Goal: Task Accomplishment & Management: Use online tool/utility

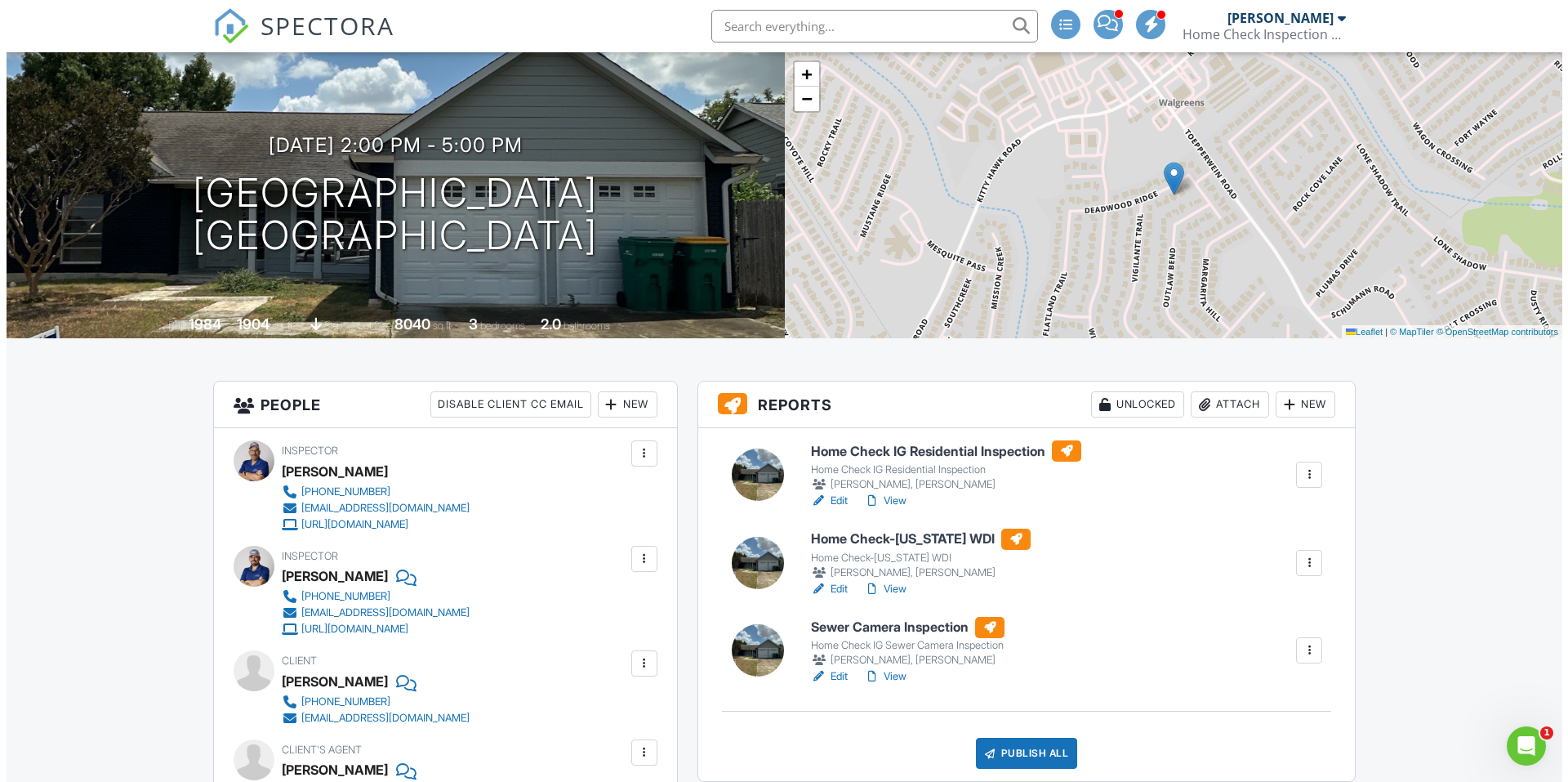
scroll to position [245, 0]
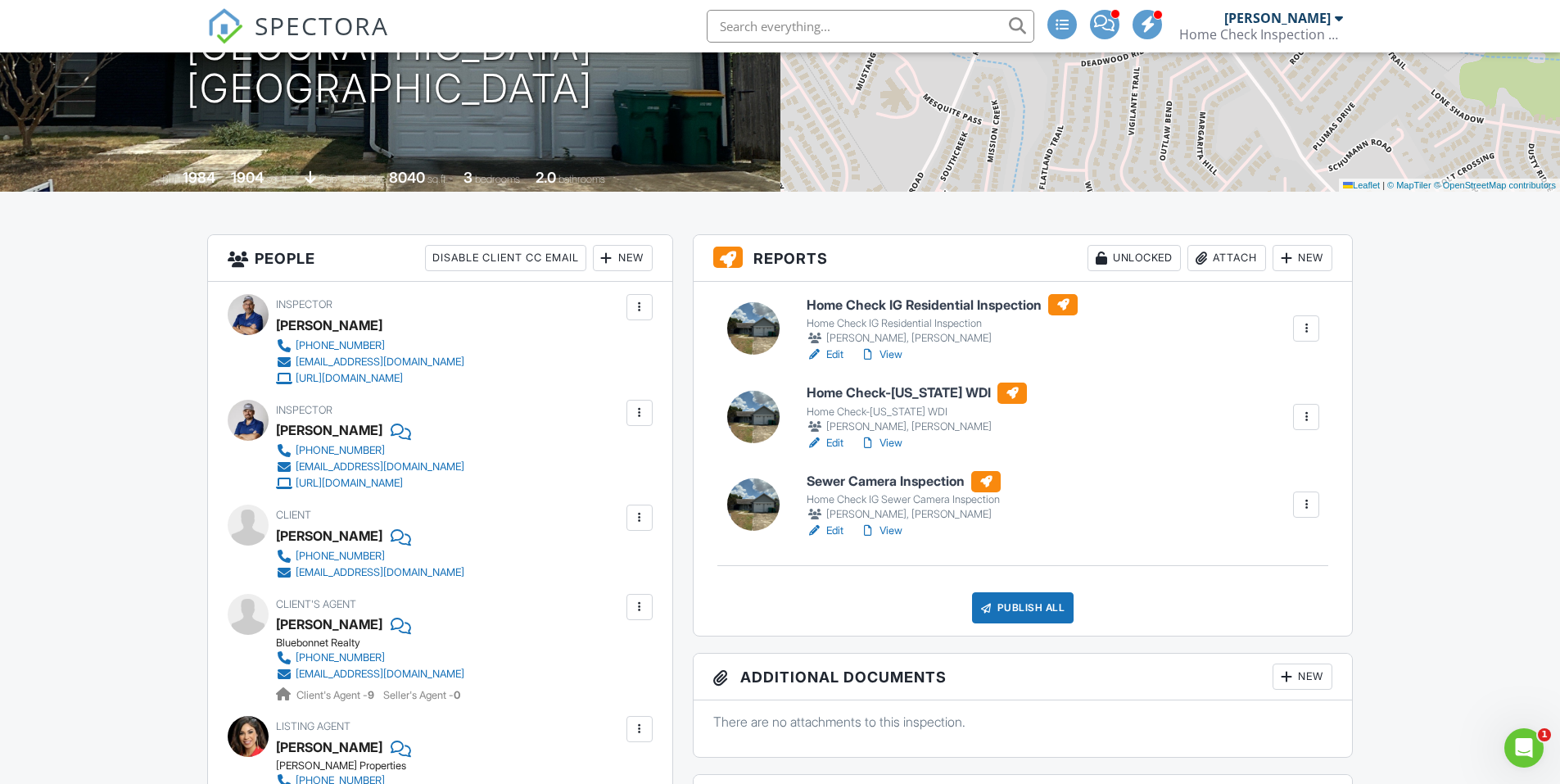
click at [1045, 604] on div "Publish All" at bounding box center [1023, 607] width 102 height 31
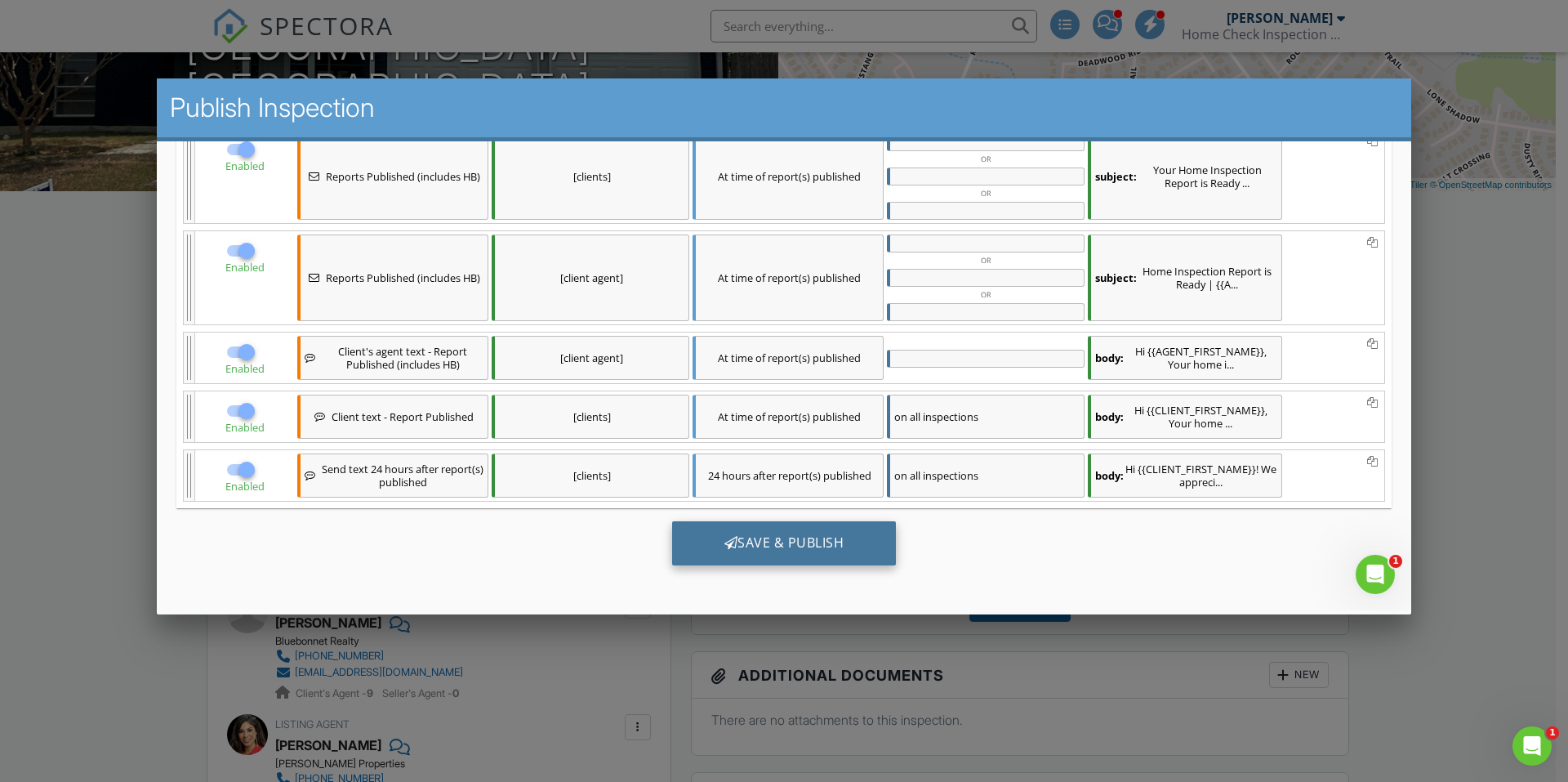
scroll to position [0, 0]
click at [830, 529] on div "Save & Publish" at bounding box center [784, 543] width 224 height 44
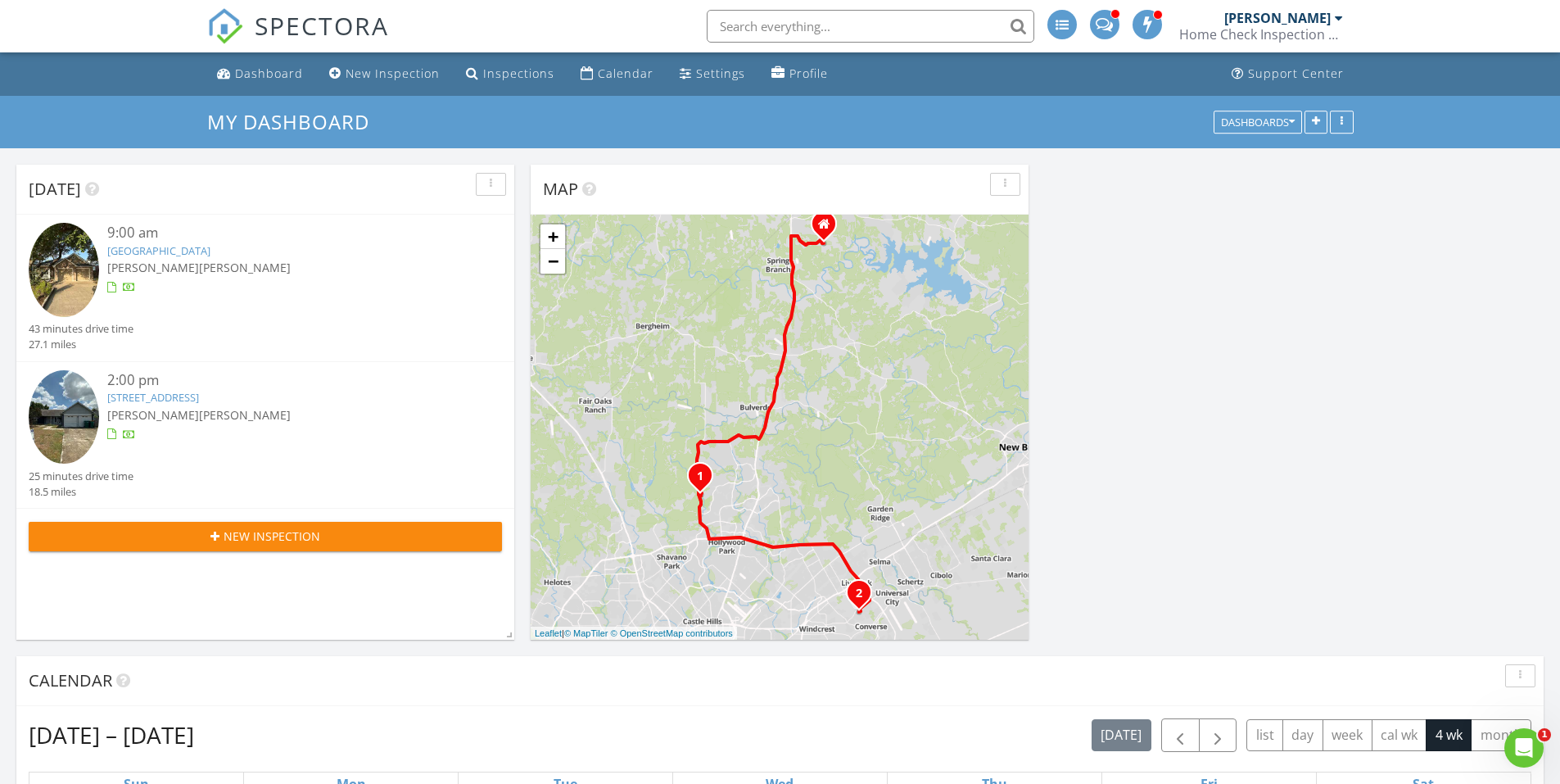
scroll to position [1352, 1585]
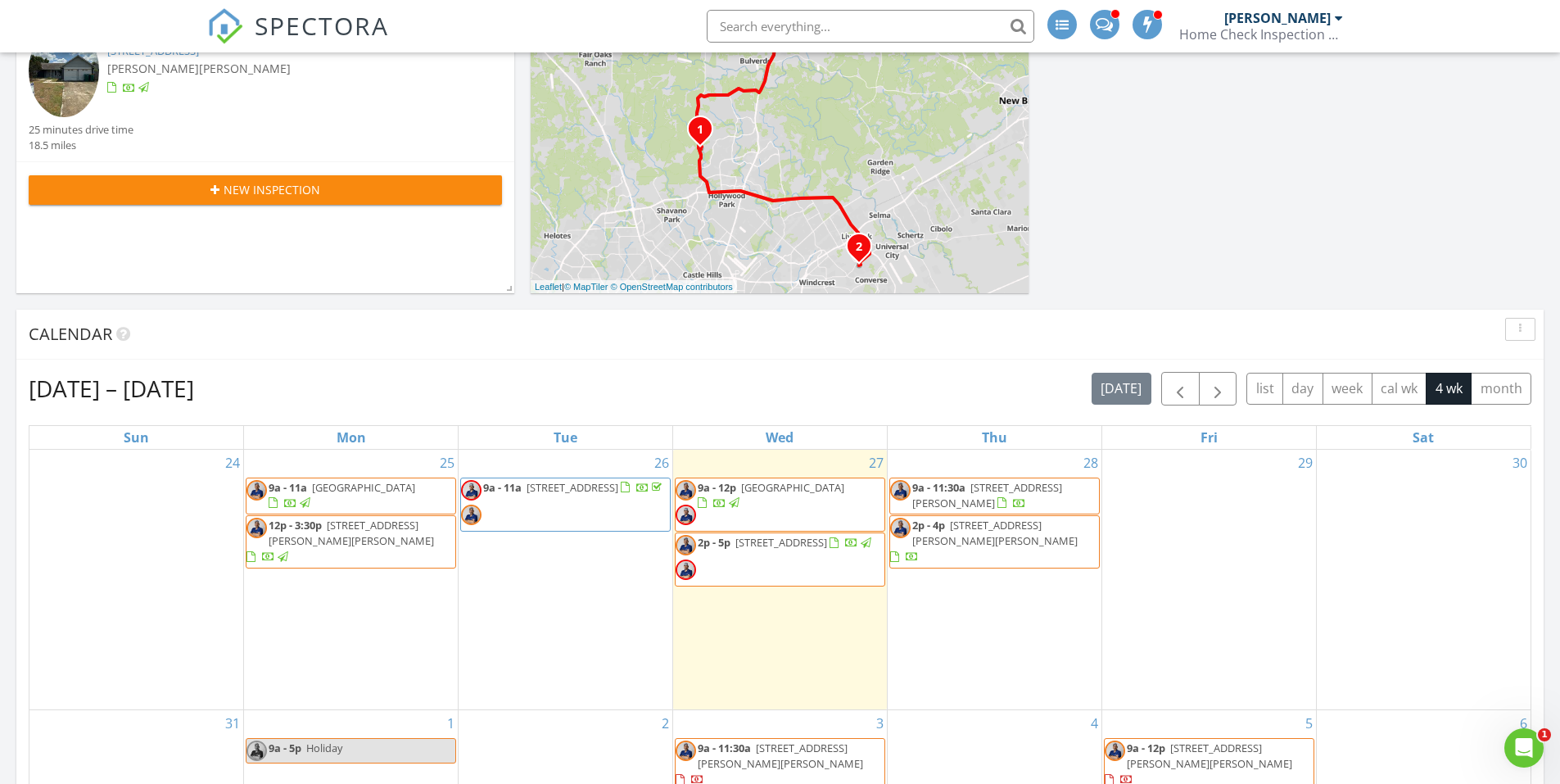
scroll to position [409, 0]
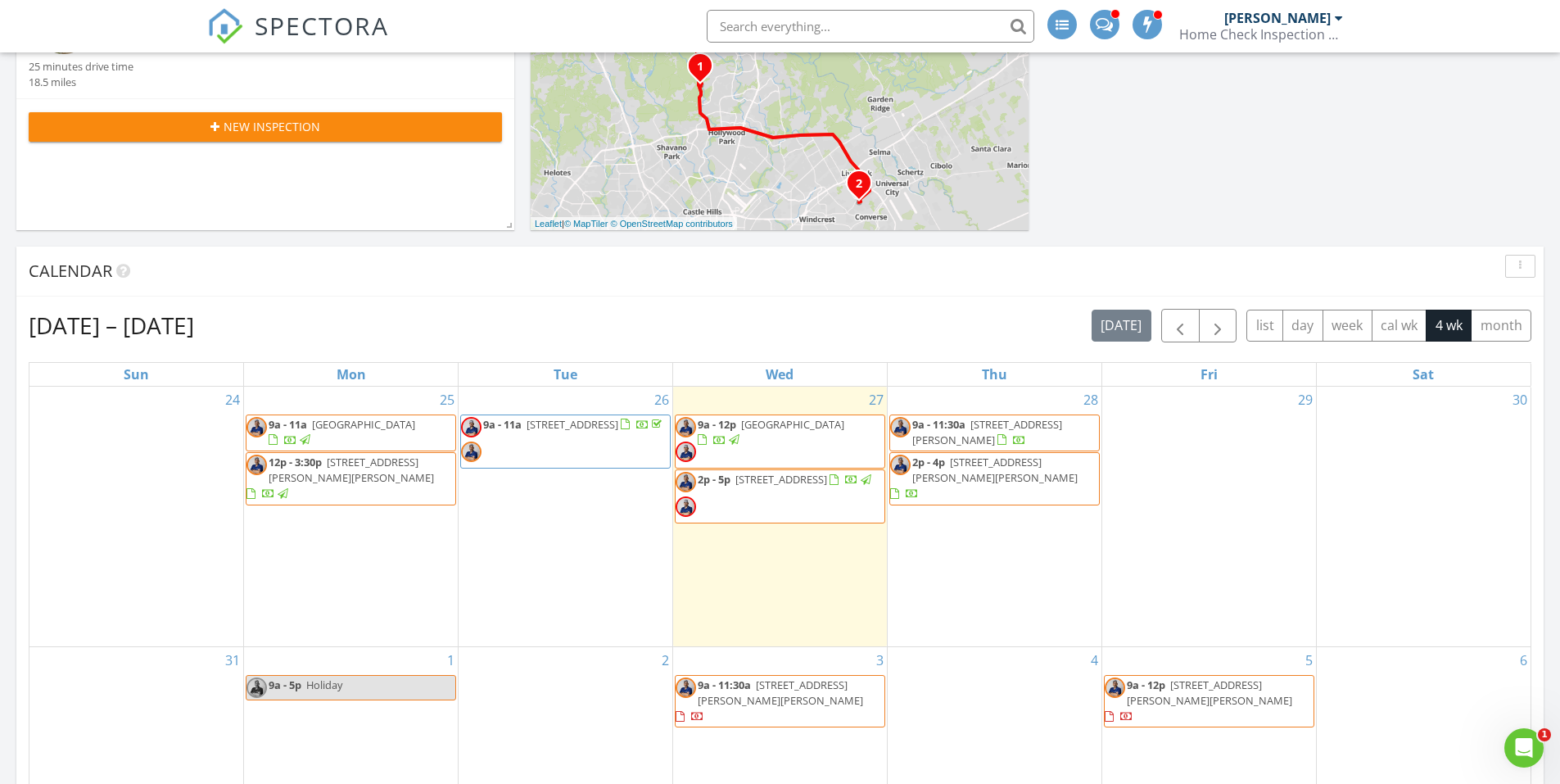
drag, startPoint x: 971, startPoint y: 442, endPoint x: 952, endPoint y: 431, distance: 22.0
click at [952, 431] on span "9a - 11:30a" at bounding box center [938, 424] width 53 height 15
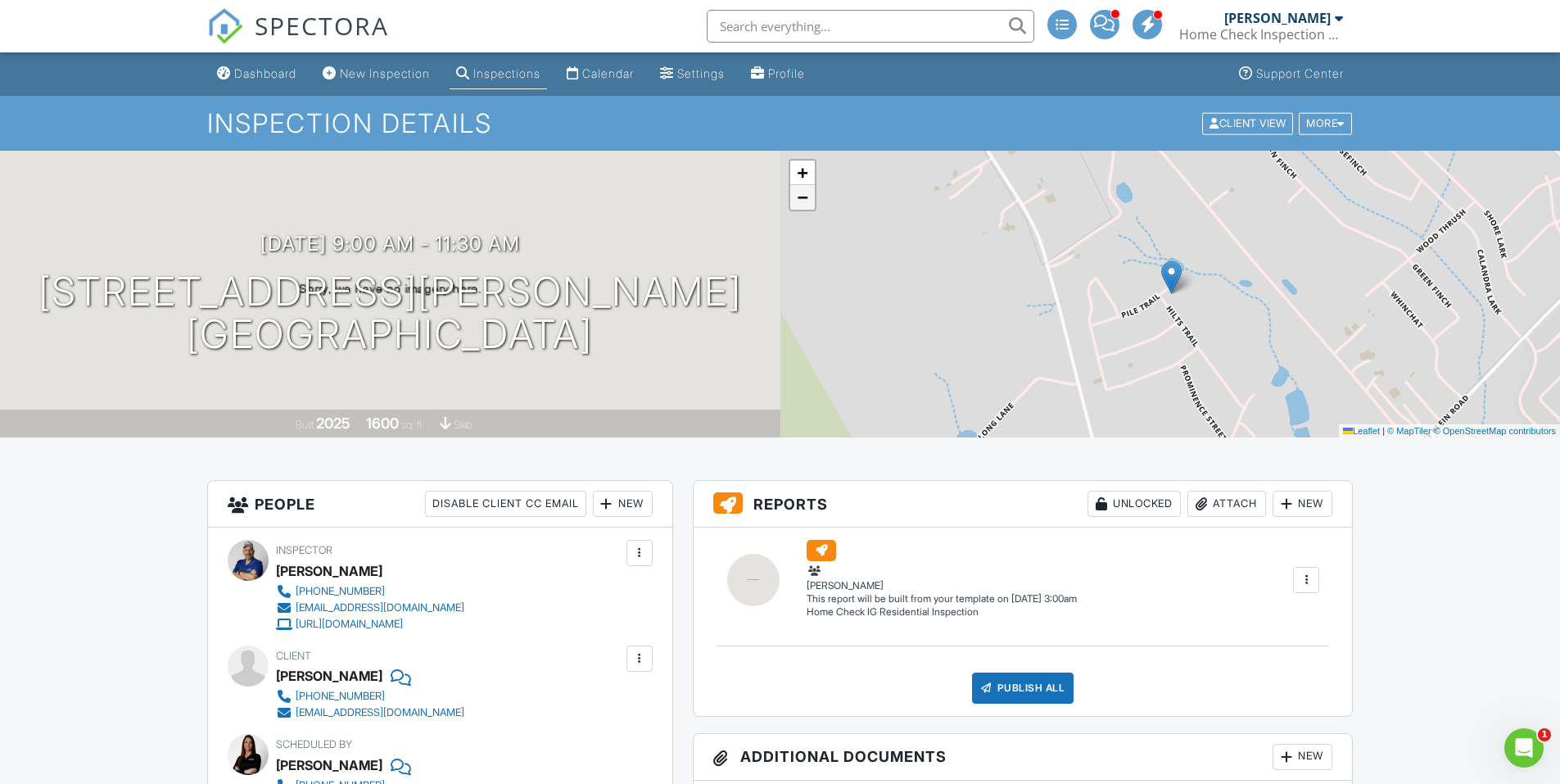
click at [808, 195] on link "−" at bounding box center [802, 197] width 25 height 25
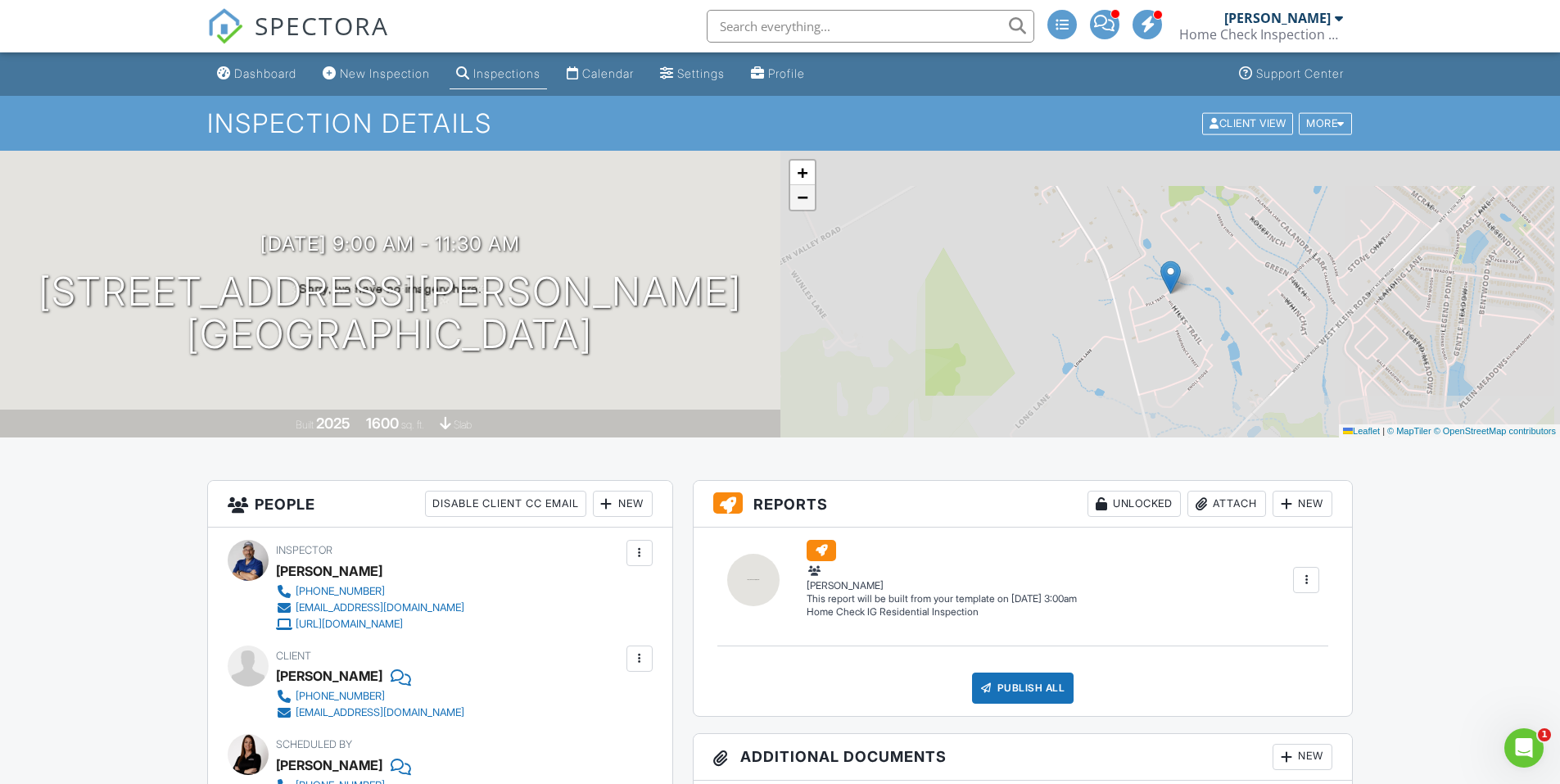
click at [808, 195] on link "−" at bounding box center [802, 197] width 25 height 25
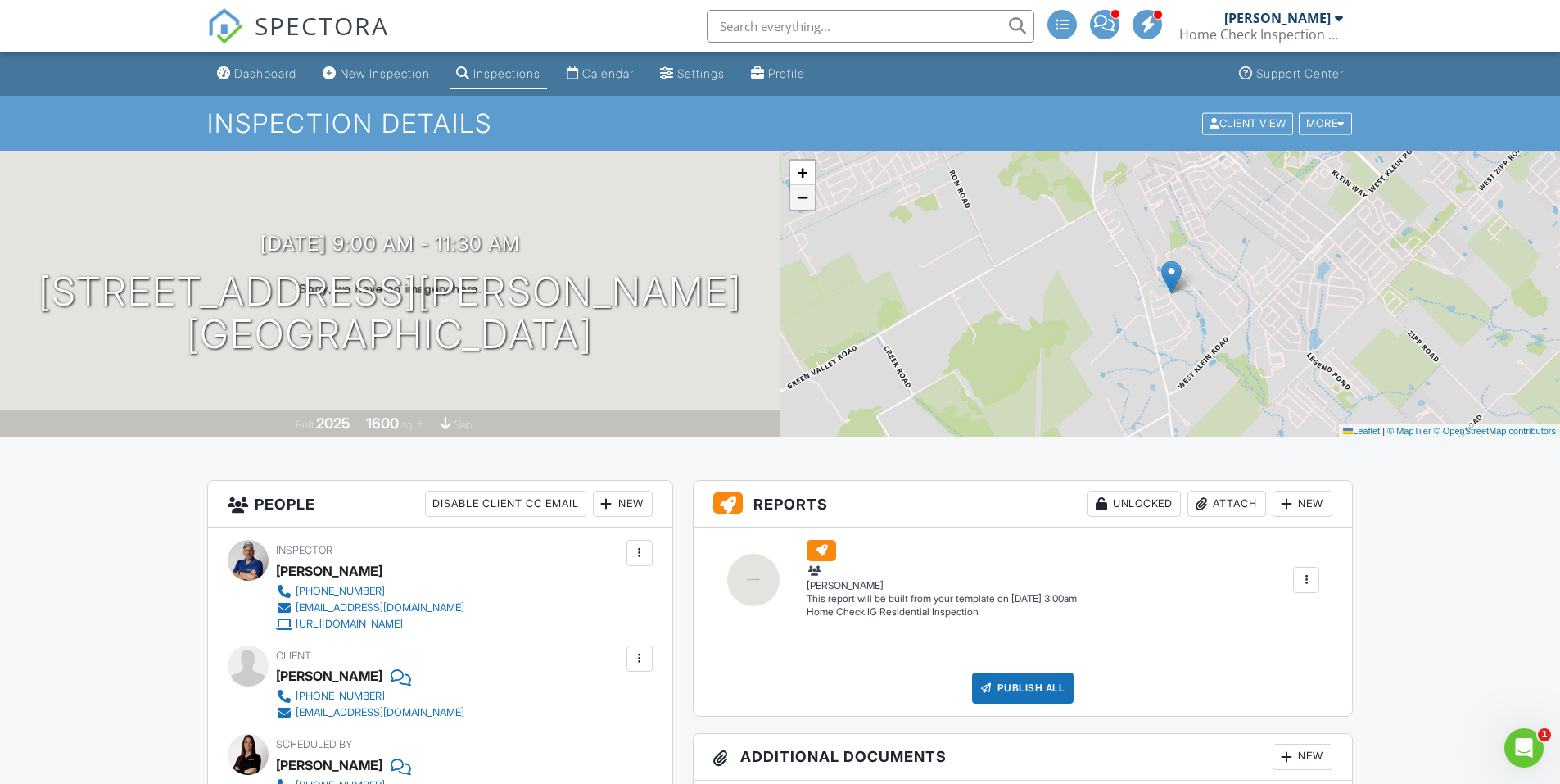
click at [808, 195] on link "−" at bounding box center [802, 197] width 25 height 25
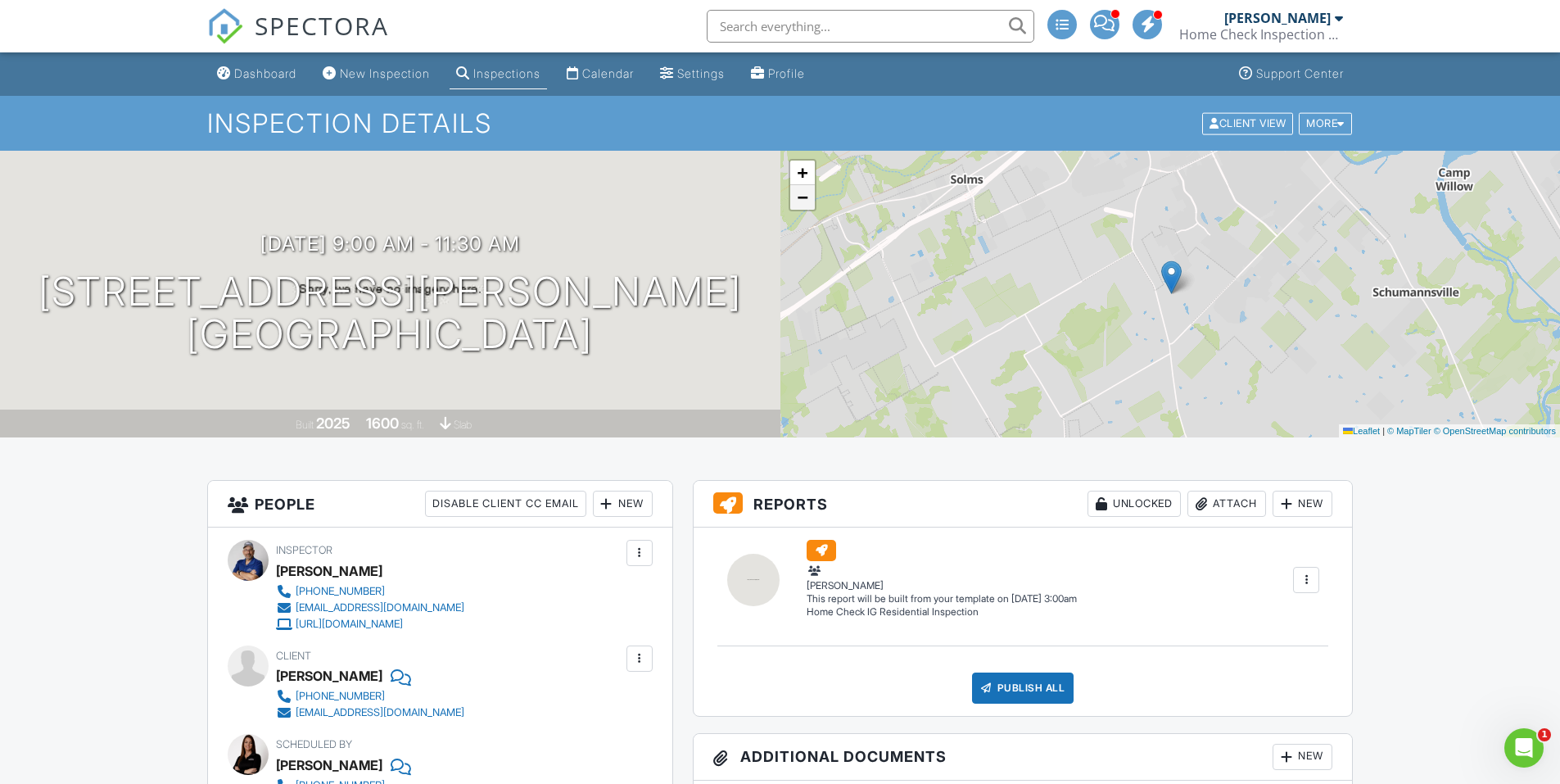
click at [808, 195] on link "−" at bounding box center [802, 197] width 25 height 25
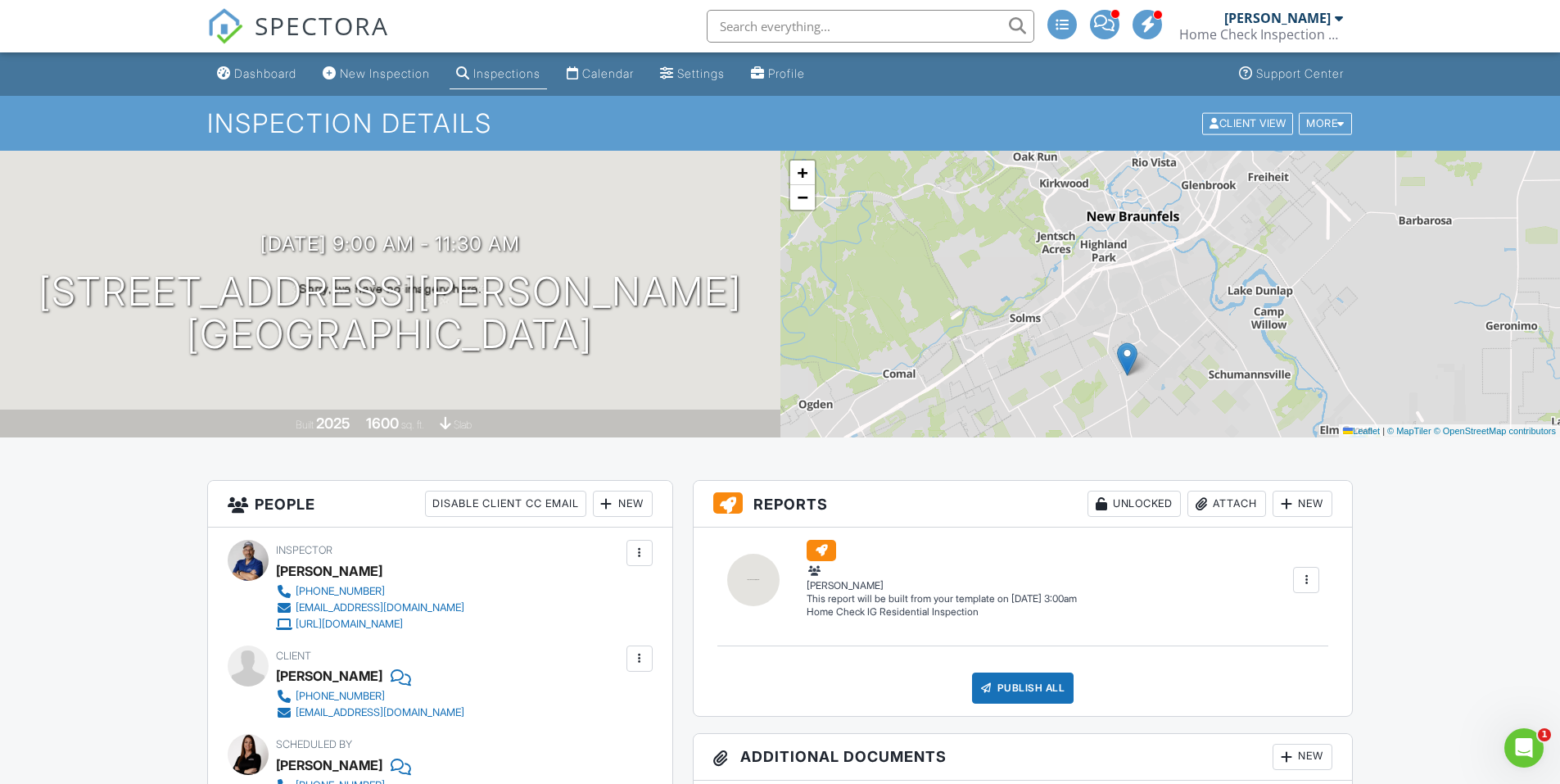
drag, startPoint x: 1124, startPoint y: 296, endPoint x: 1083, endPoint y: 375, distance: 88.6
click at [1083, 375] on div "+ − Leaflet | © MapTiler © OpenStreetMap contributors" at bounding box center [1170, 294] width 780 height 287
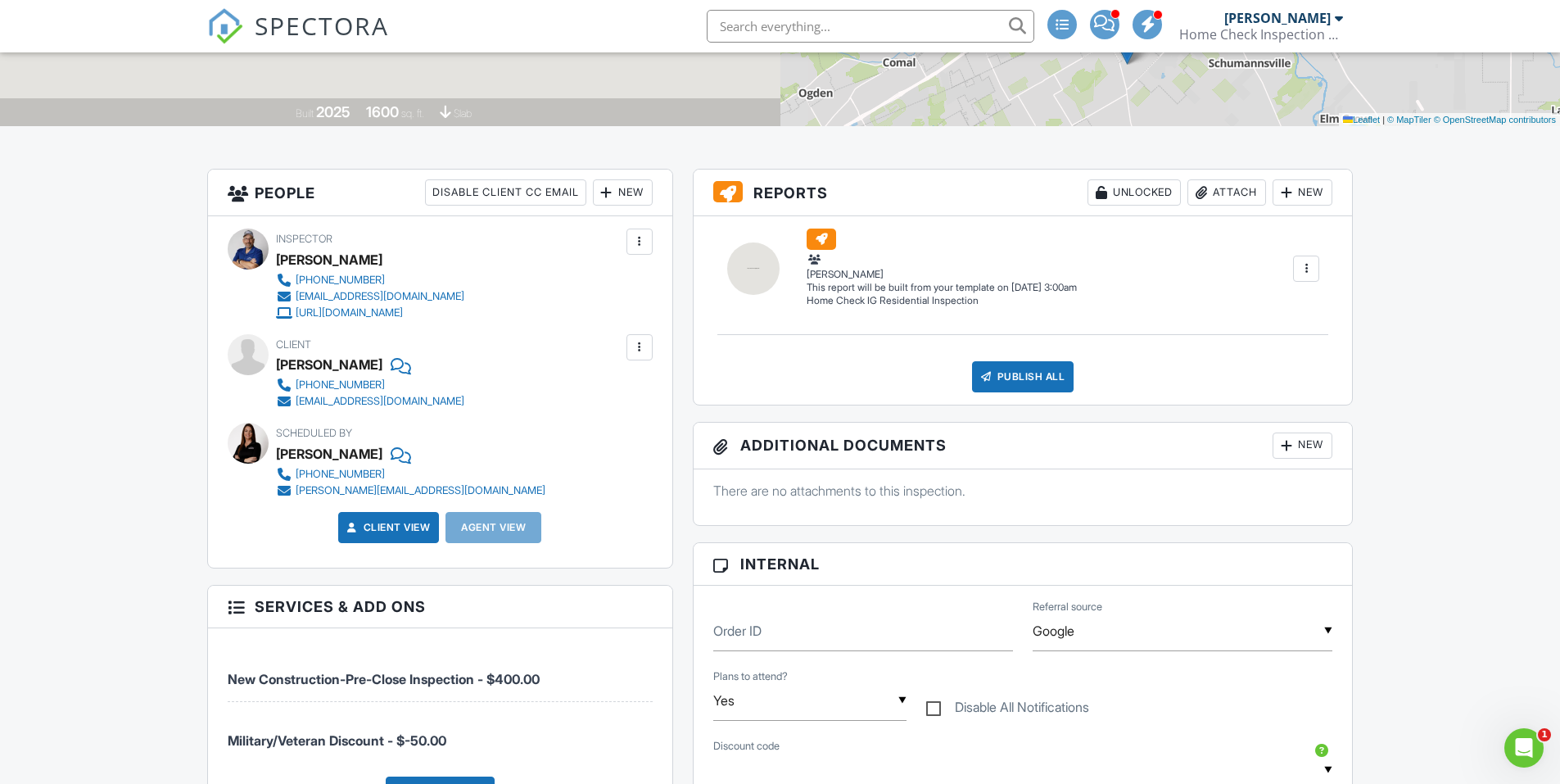
scroll to position [181, 0]
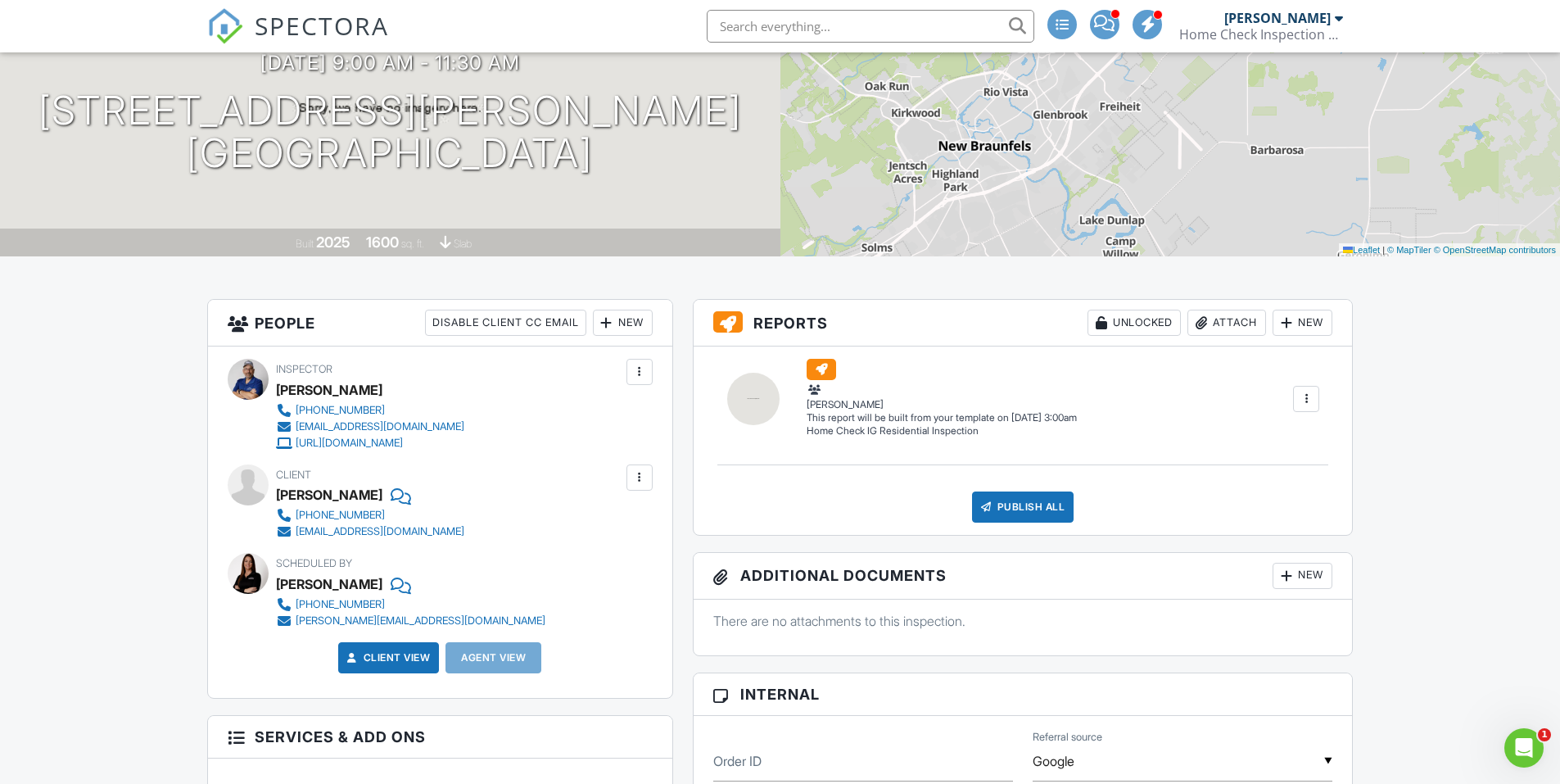
drag, startPoint x: 1118, startPoint y: 154, endPoint x: 969, endPoint y: 247, distance: 175.9
click at [968, 249] on div "+ − Leaflet | © MapTiler © OpenStreetMap contributors" at bounding box center [1170, 113] width 780 height 287
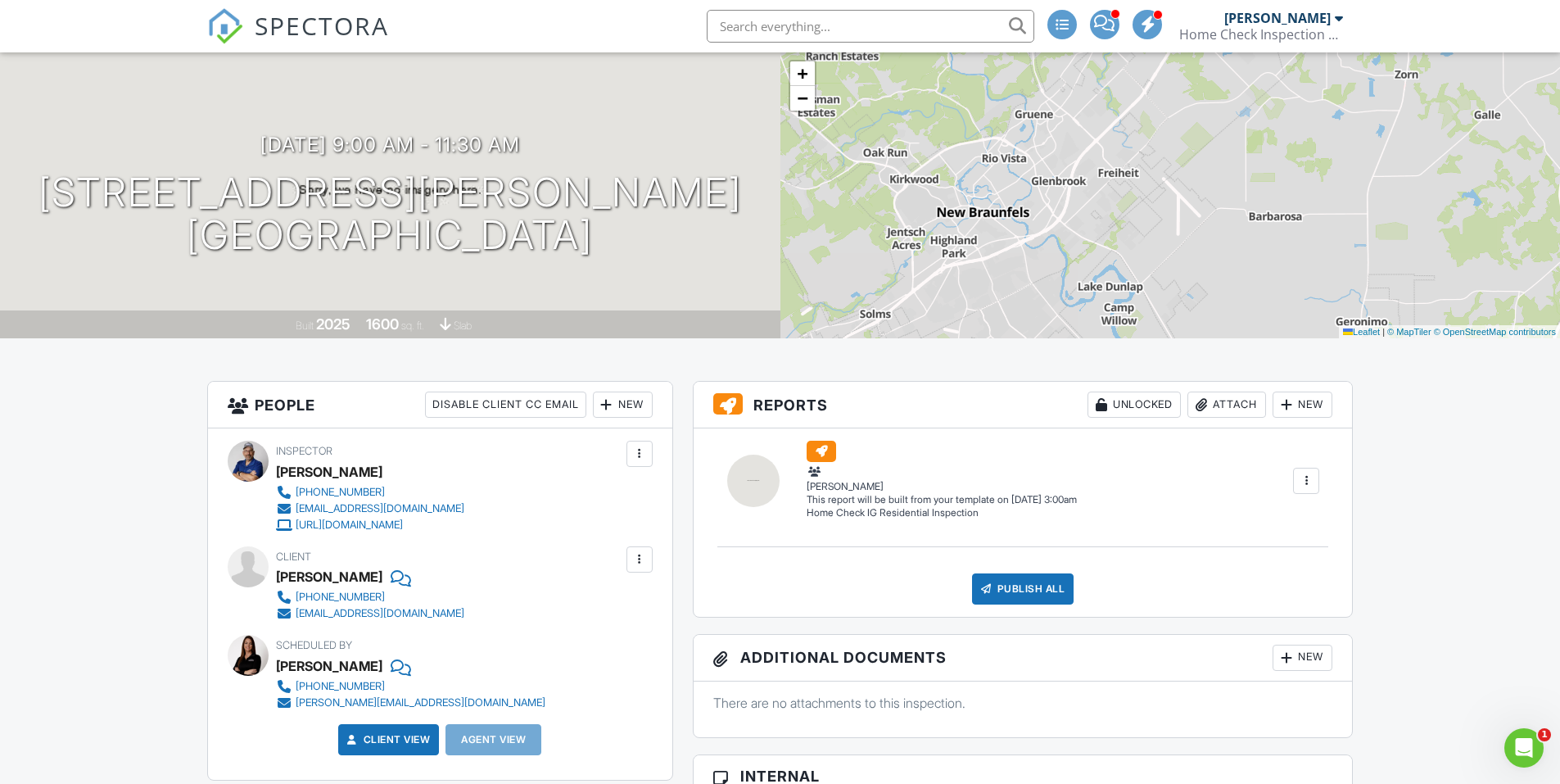
scroll to position [0, 0]
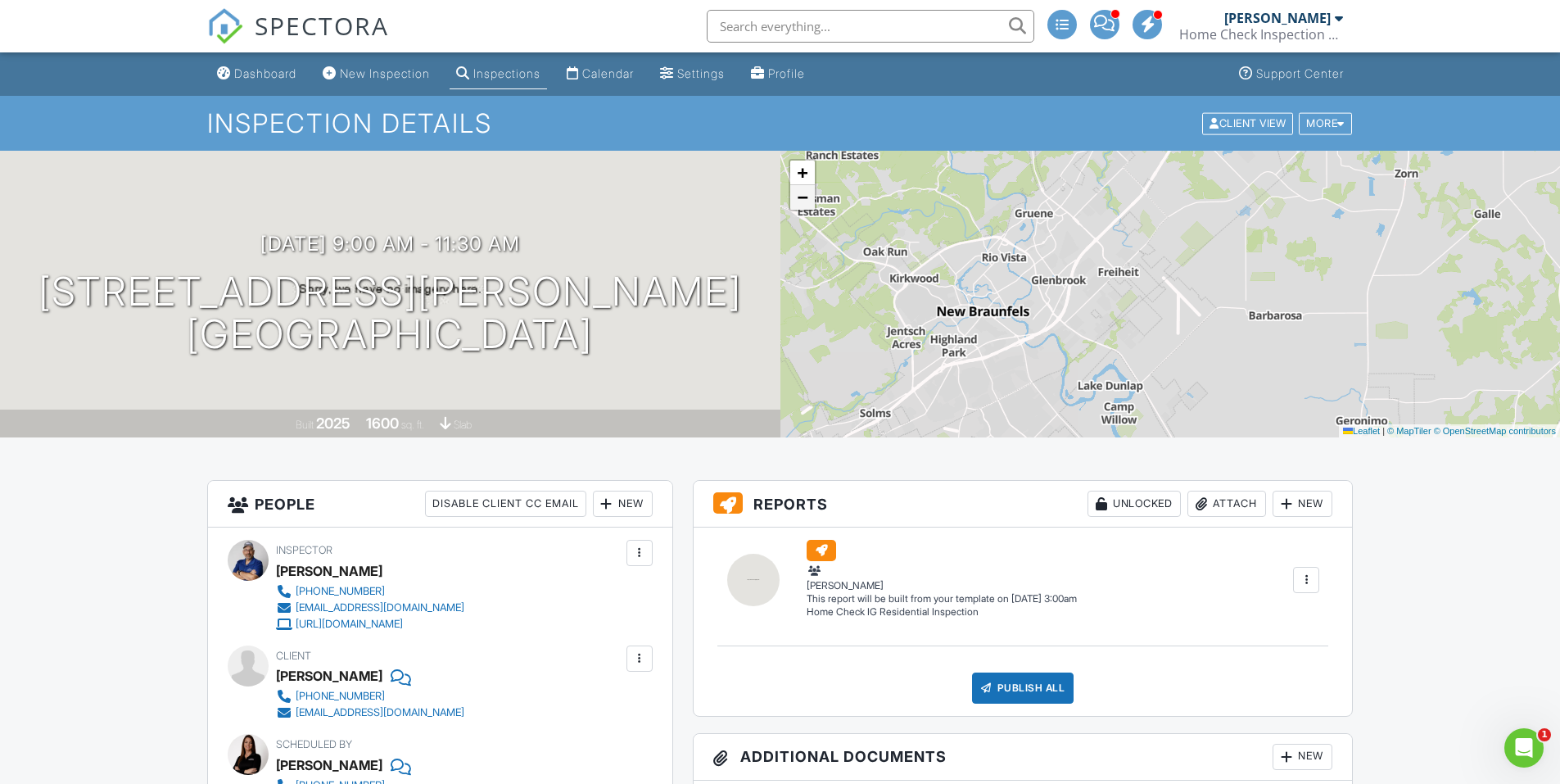
click at [797, 197] on span "−" at bounding box center [802, 197] width 11 height 20
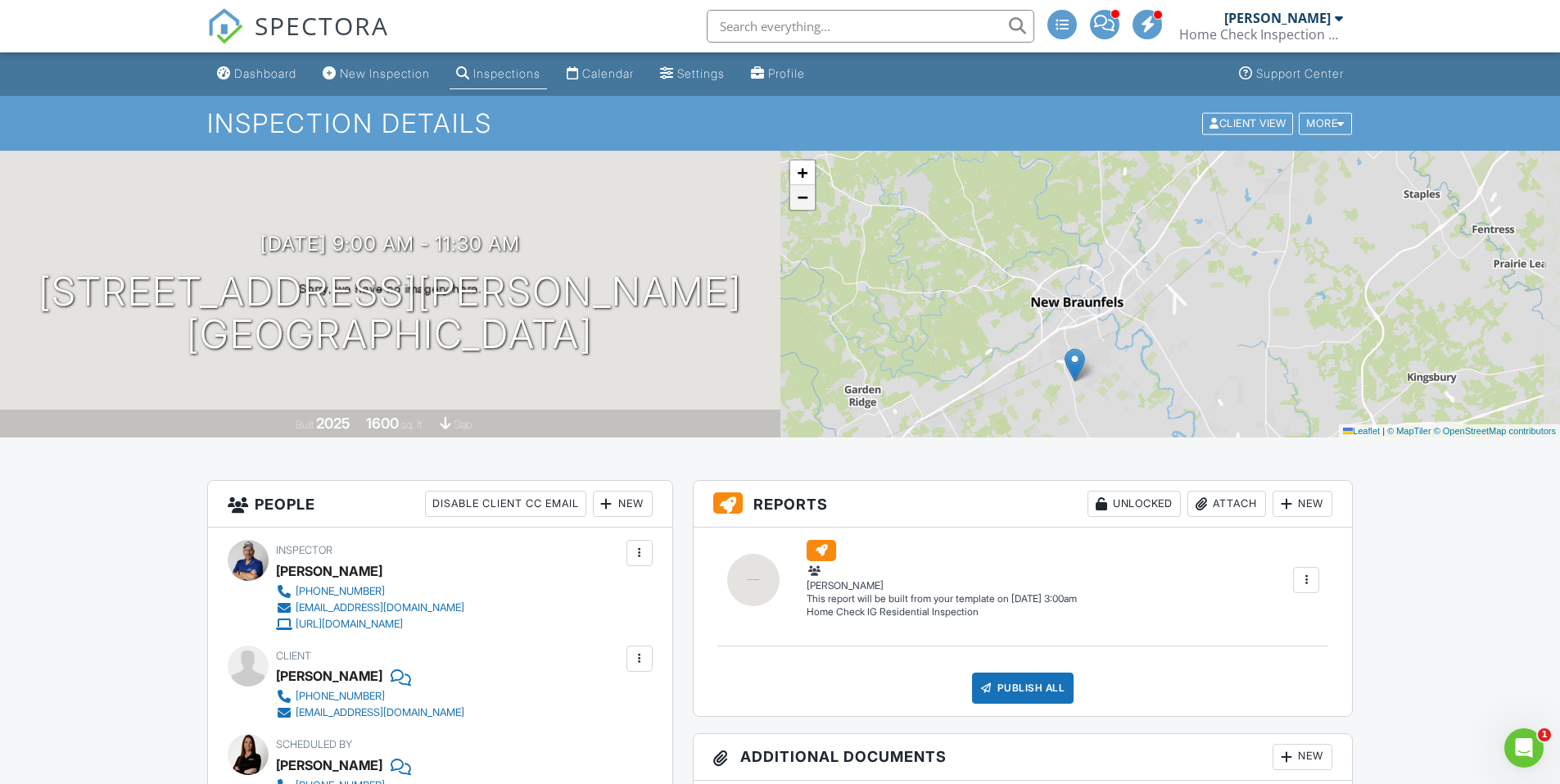
click at [798, 197] on span "−" at bounding box center [802, 197] width 11 height 20
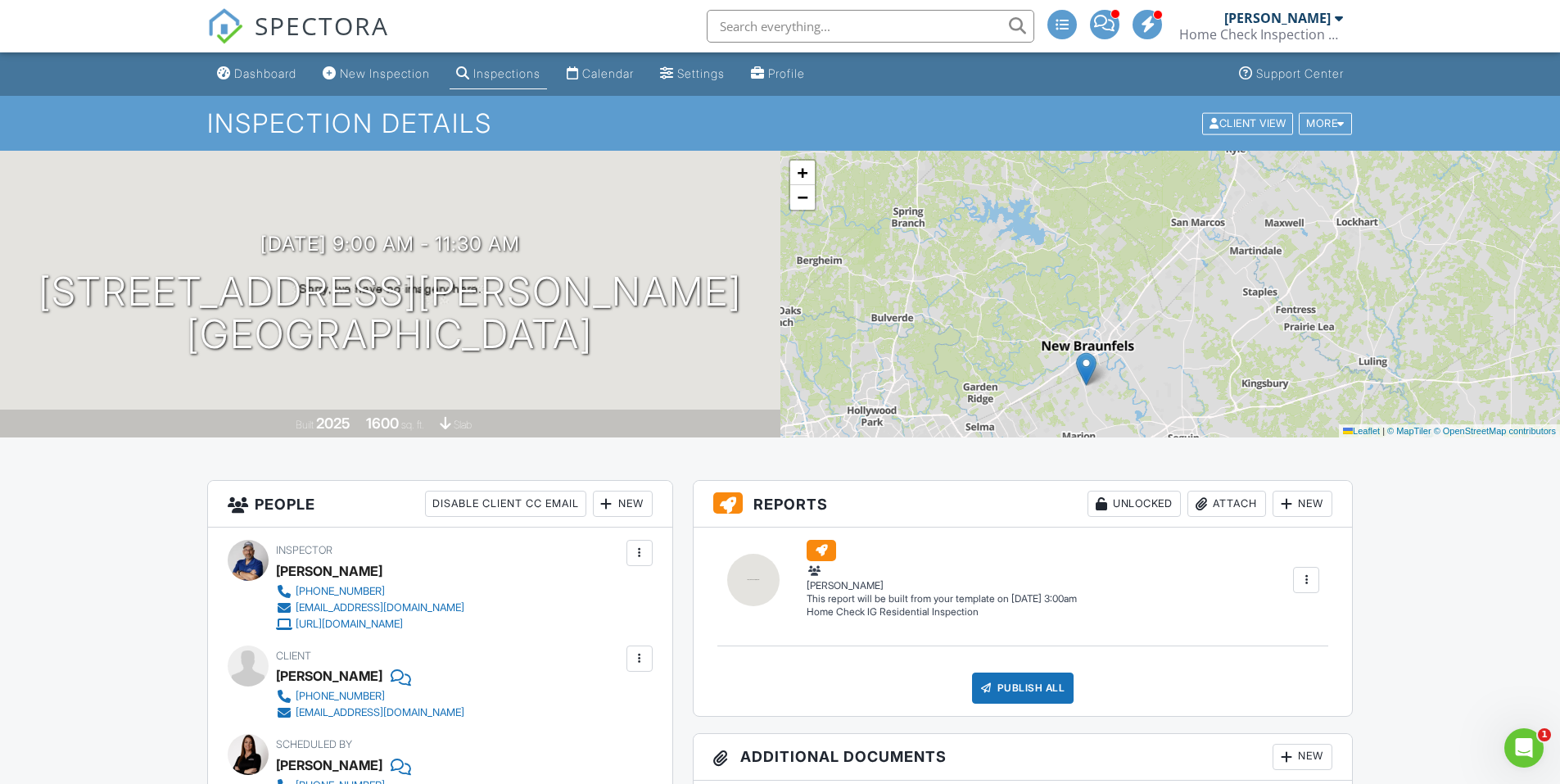
drag, startPoint x: 1043, startPoint y: 327, endPoint x: 1007, endPoint y: 375, distance: 60.3
click at [1007, 375] on div "+ − Leaflet | © MapTiler © OpenStreetMap contributors" at bounding box center [1170, 294] width 780 height 287
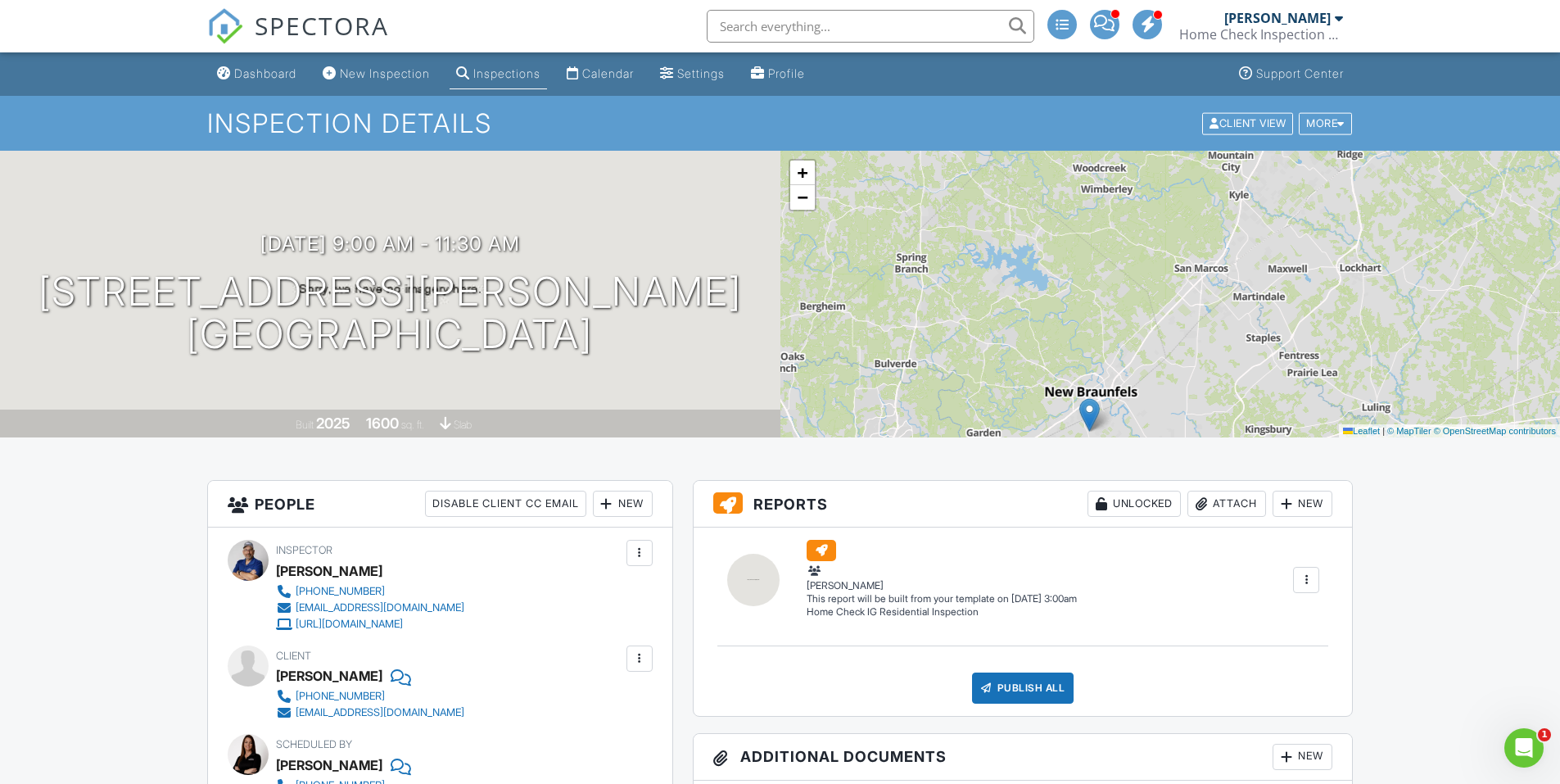
drag, startPoint x: 1192, startPoint y: 287, endPoint x: 1235, endPoint y: 233, distance: 68.2
click at [1195, 286] on div "+ − Leaflet | © MapTiler © OpenStreetMap contributors" at bounding box center [1170, 294] width 780 height 287
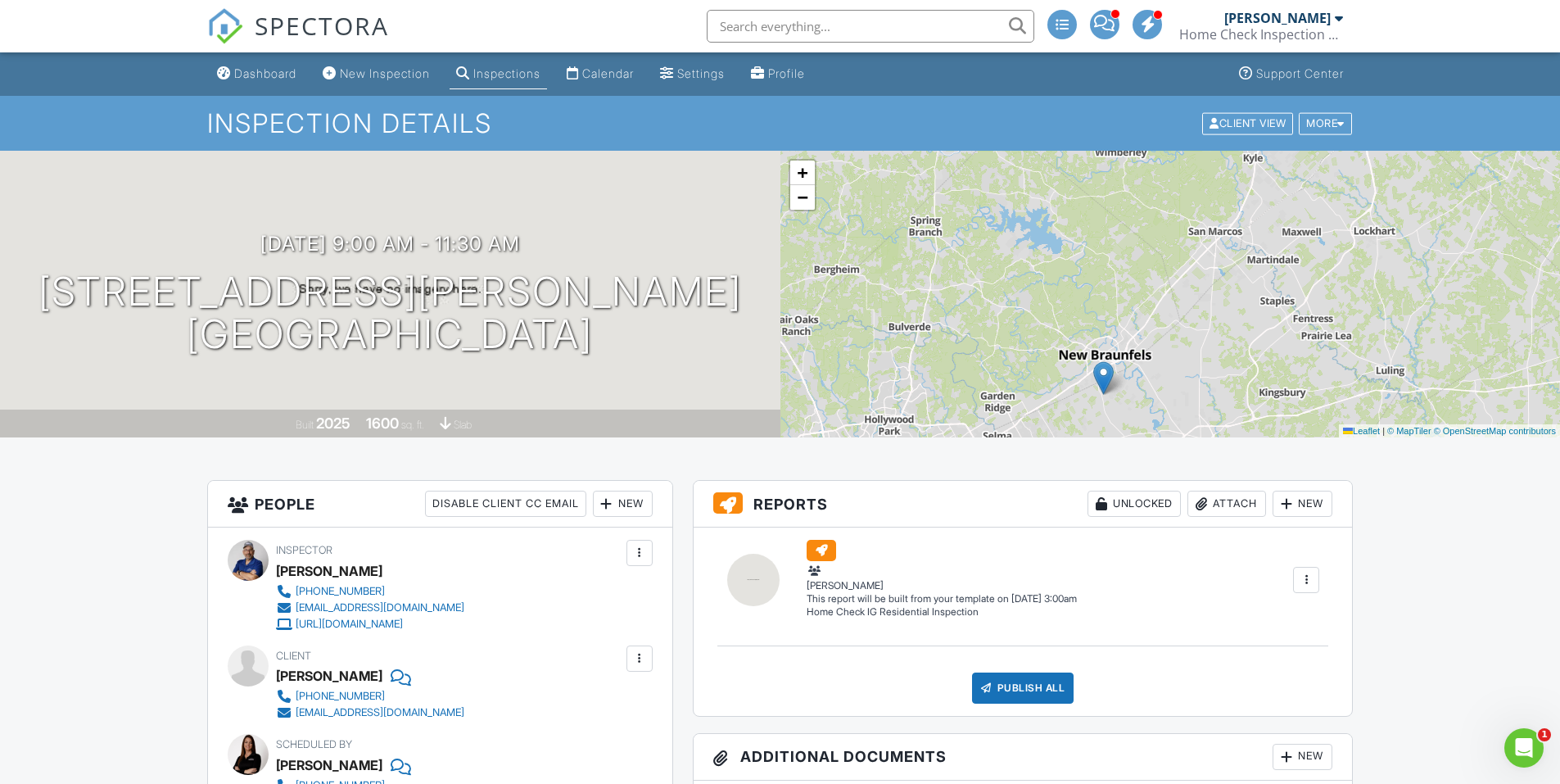
drag, startPoint x: 1187, startPoint y: 327, endPoint x: 1228, endPoint y: 226, distance: 108.4
click at [1228, 226] on div "+ − Leaflet | © MapTiler © OpenStreetMap contributors" at bounding box center [1170, 294] width 780 height 287
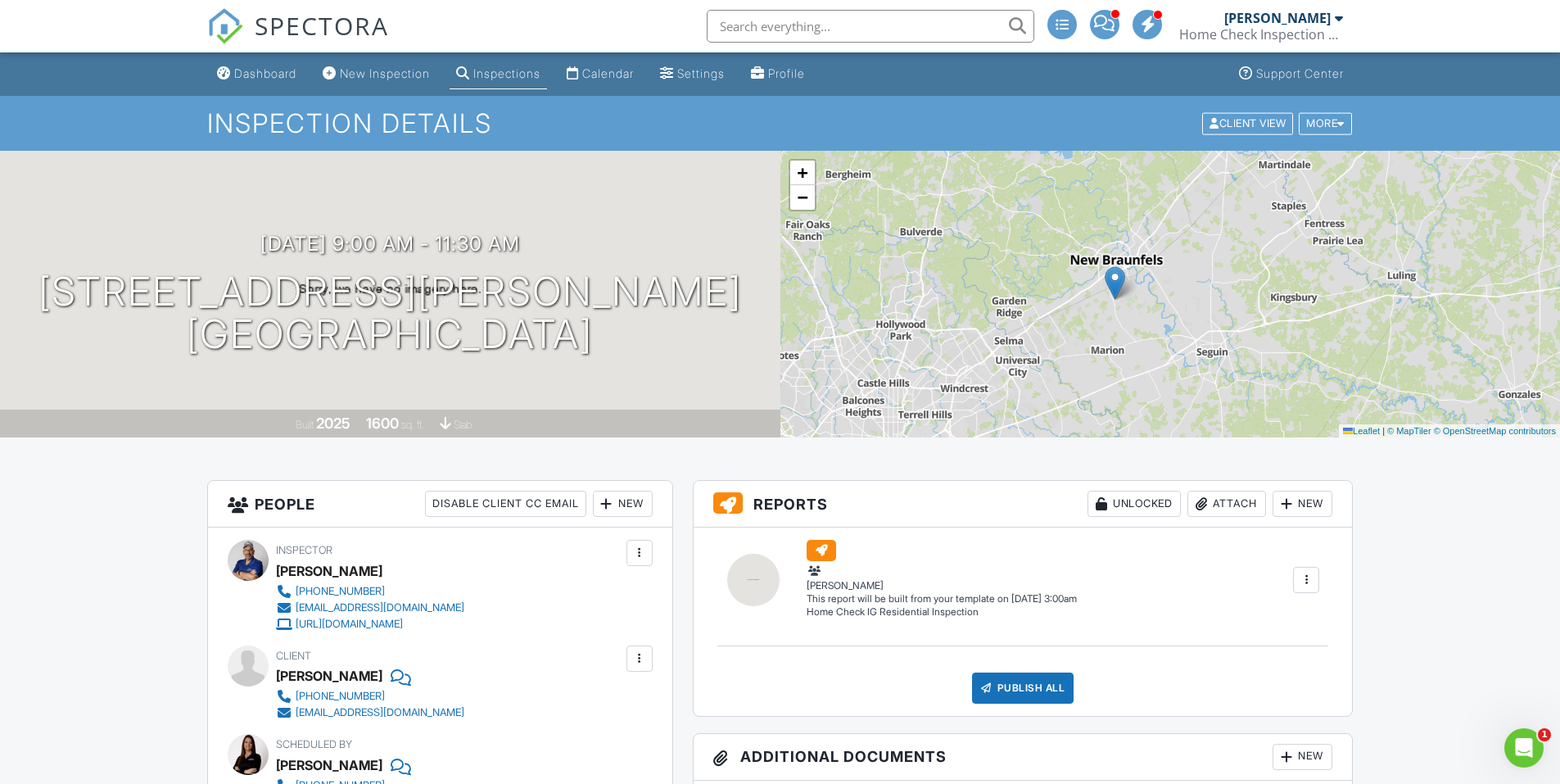
drag, startPoint x: 1205, startPoint y: 275, endPoint x: 1176, endPoint y: 281, distance: 29.2
click at [1176, 281] on div "+ − Leaflet | © MapTiler © OpenStreetMap contributors" at bounding box center [1170, 294] width 780 height 287
